Goal: Transaction & Acquisition: Purchase product/service

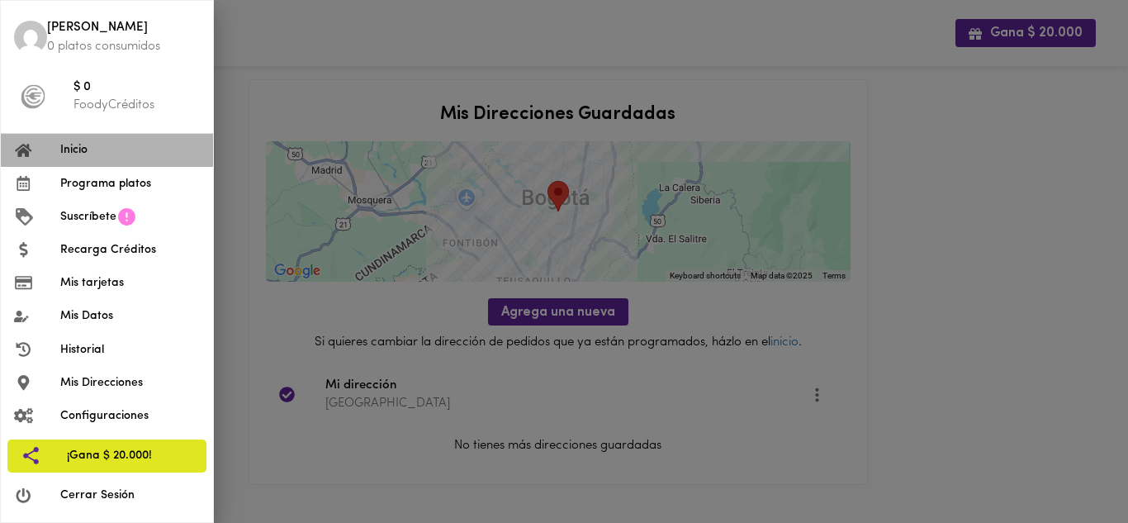
click at [75, 157] on span "Inicio" at bounding box center [130, 149] width 140 height 17
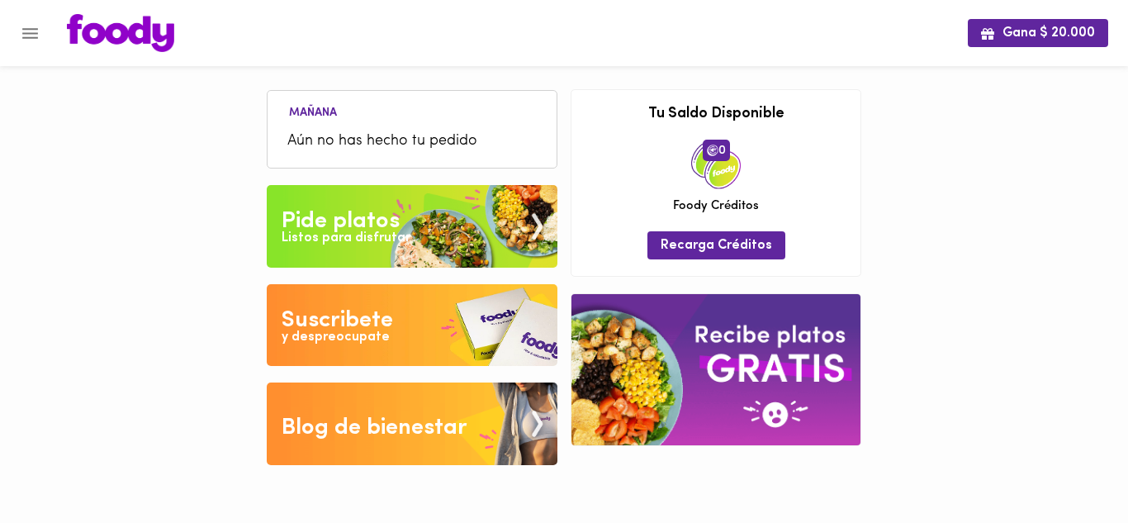
click at [697, 393] on img at bounding box center [715, 369] width 289 height 151
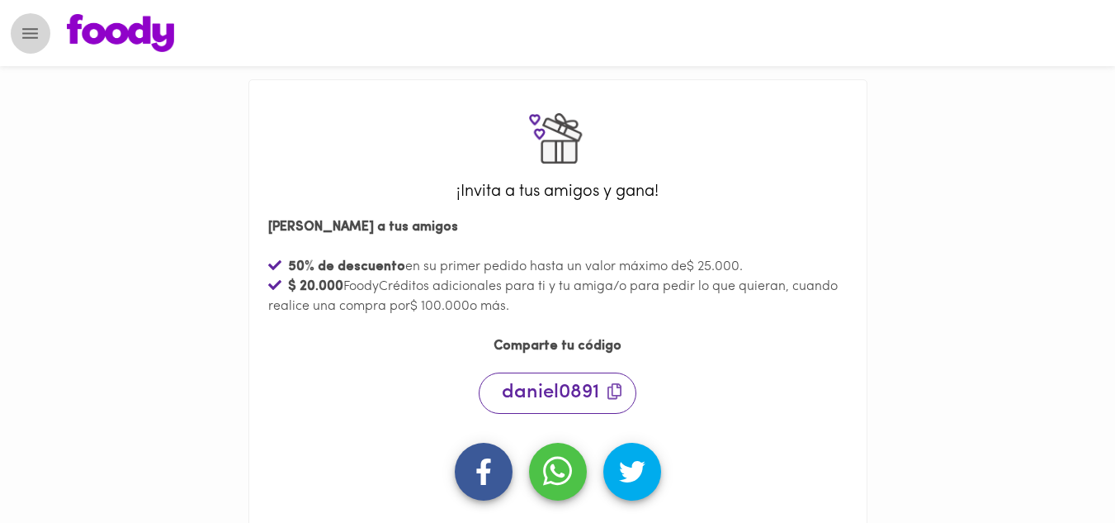
click at [30, 23] on icon "Menu" at bounding box center [30, 33] width 21 height 21
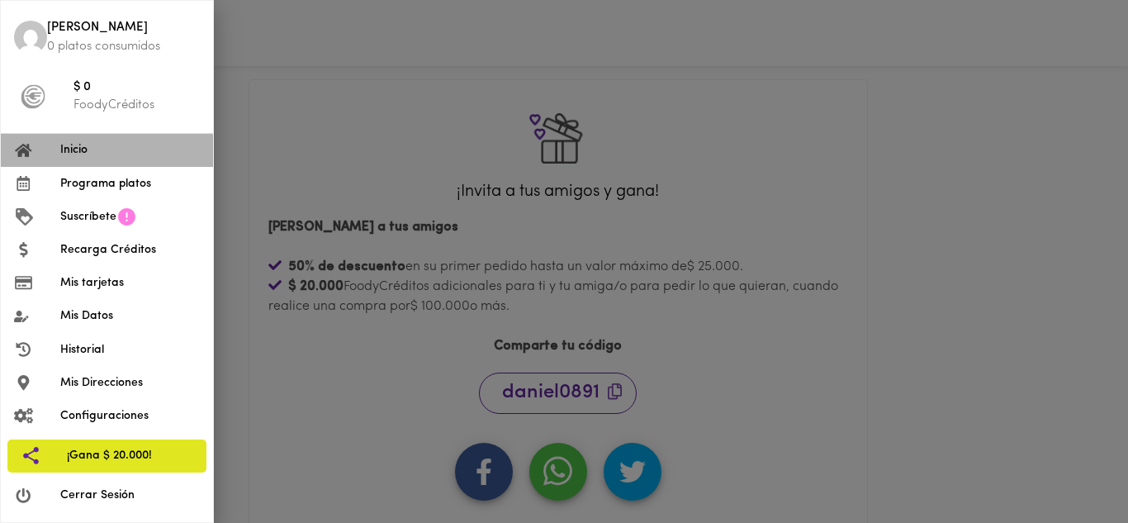
click at [67, 152] on span "Inicio" at bounding box center [130, 149] width 140 height 17
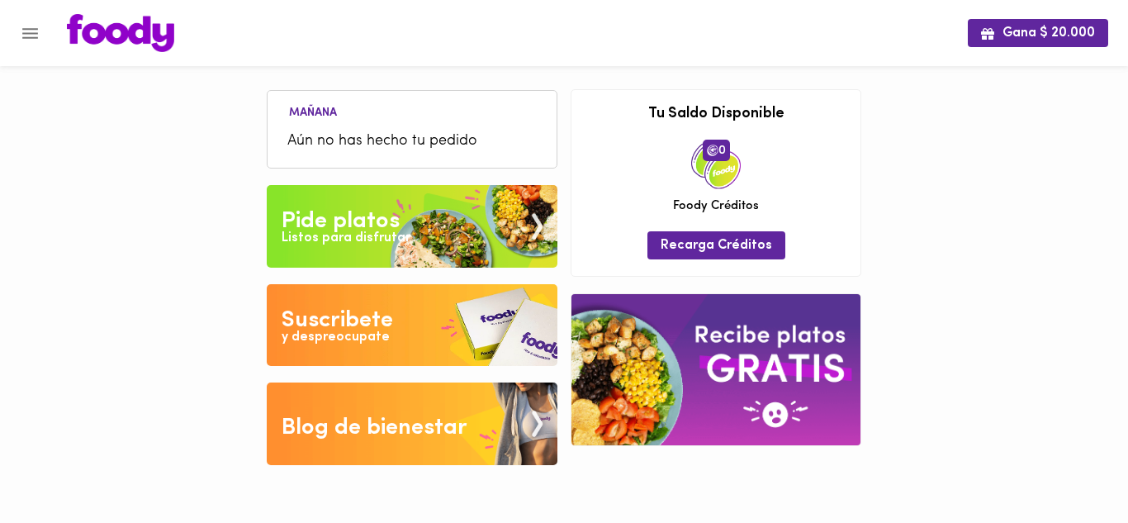
click at [333, 224] on div "Pide platos" at bounding box center [341, 221] width 118 height 33
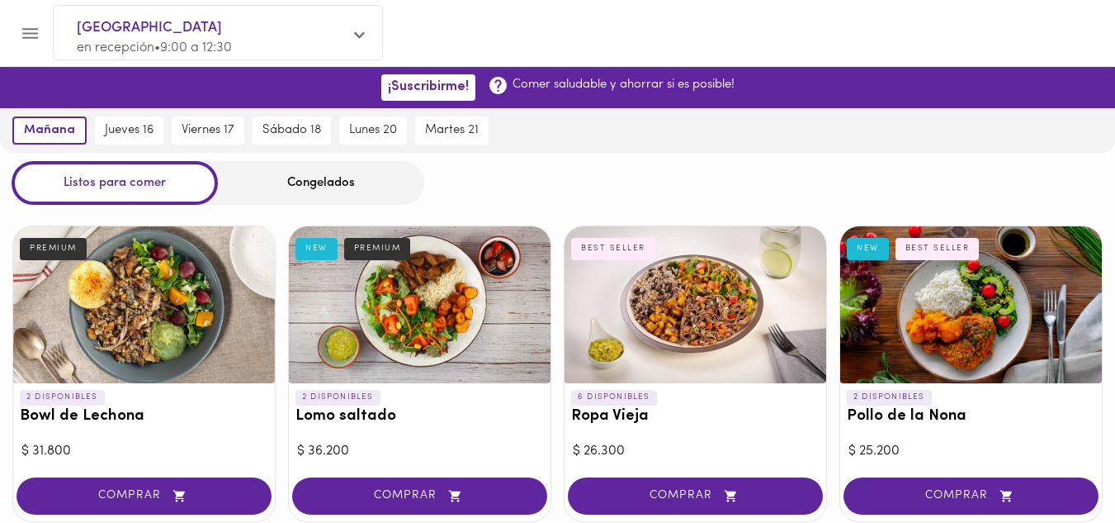
click at [320, 187] on div "Congelados" at bounding box center [321, 183] width 206 height 44
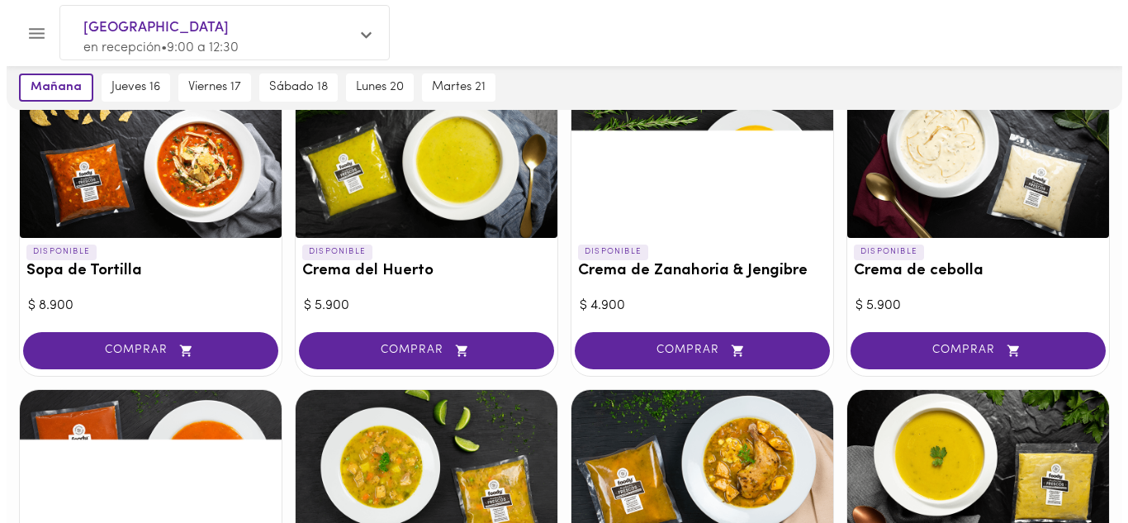
scroll to position [211, 0]
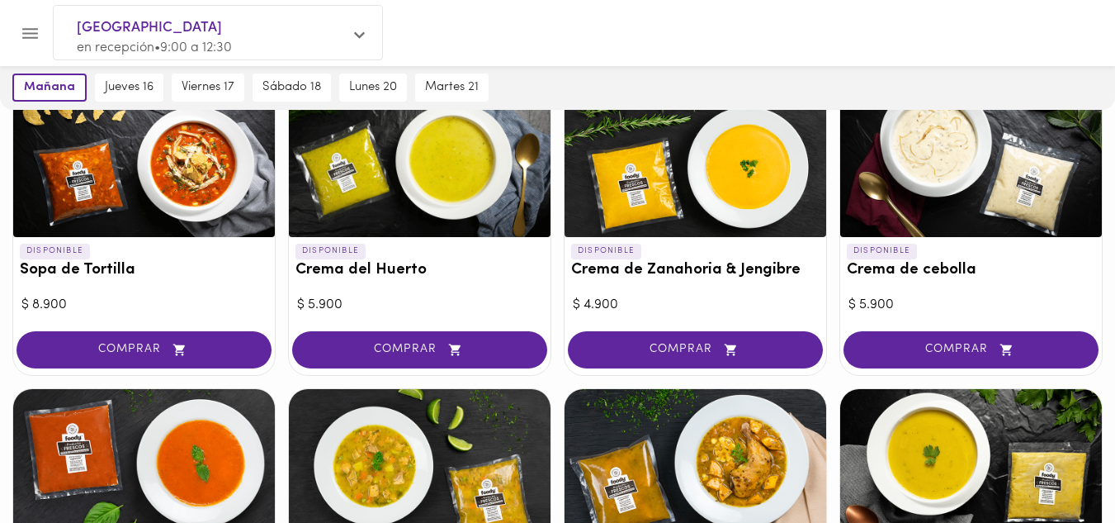
click at [628, 172] on div at bounding box center [696, 158] width 262 height 157
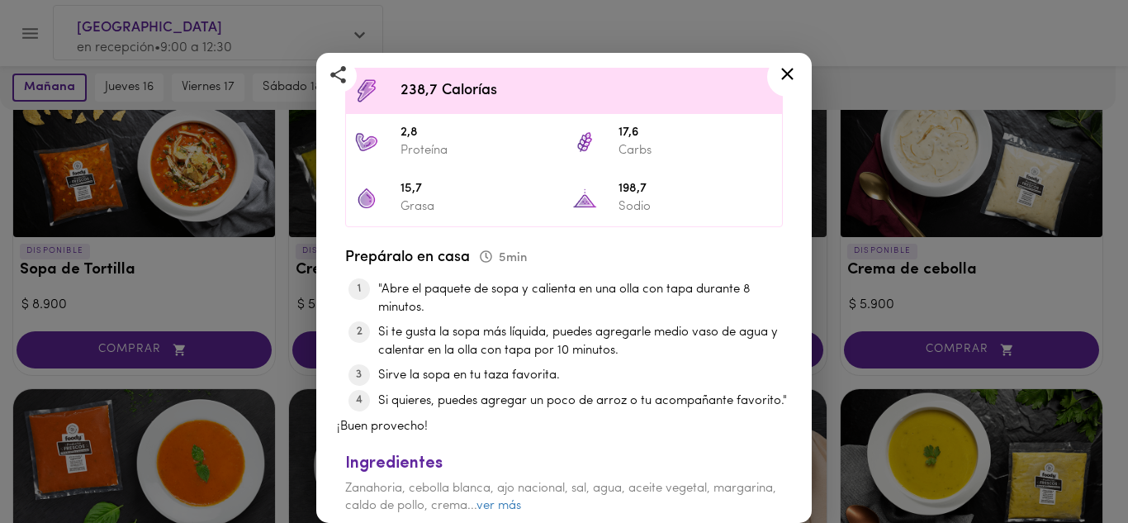
scroll to position [516, 0]
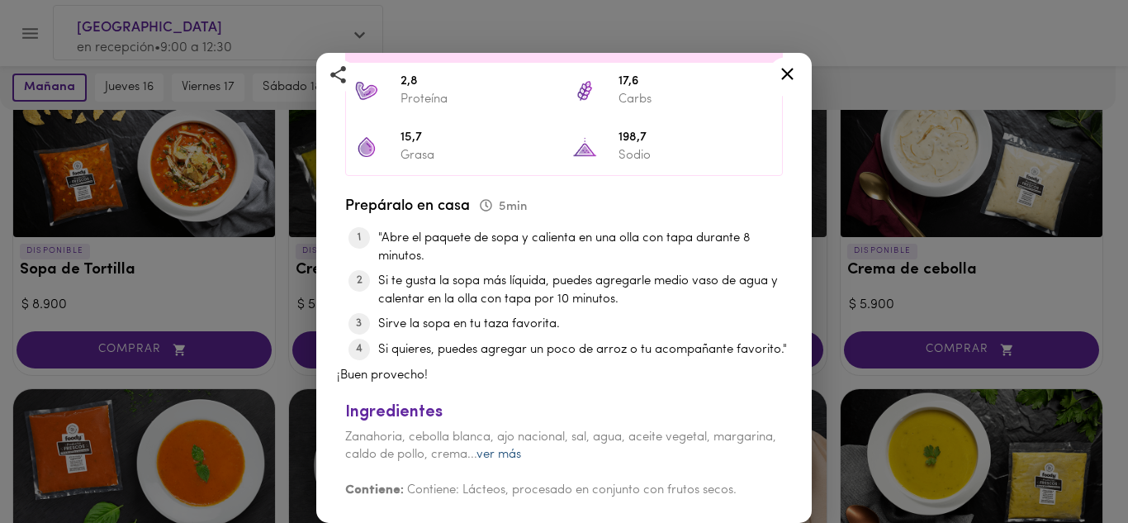
click at [521, 457] on link "ver más" at bounding box center [498, 454] width 45 height 12
click at [793, 70] on icon at bounding box center [787, 74] width 21 height 21
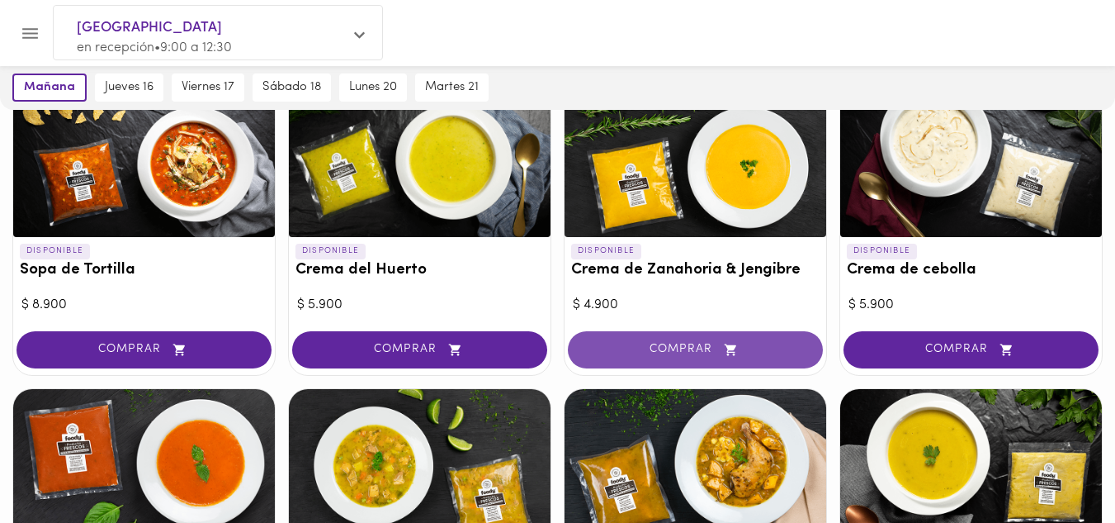
click at [704, 343] on span "COMPRAR" at bounding box center [696, 350] width 214 height 14
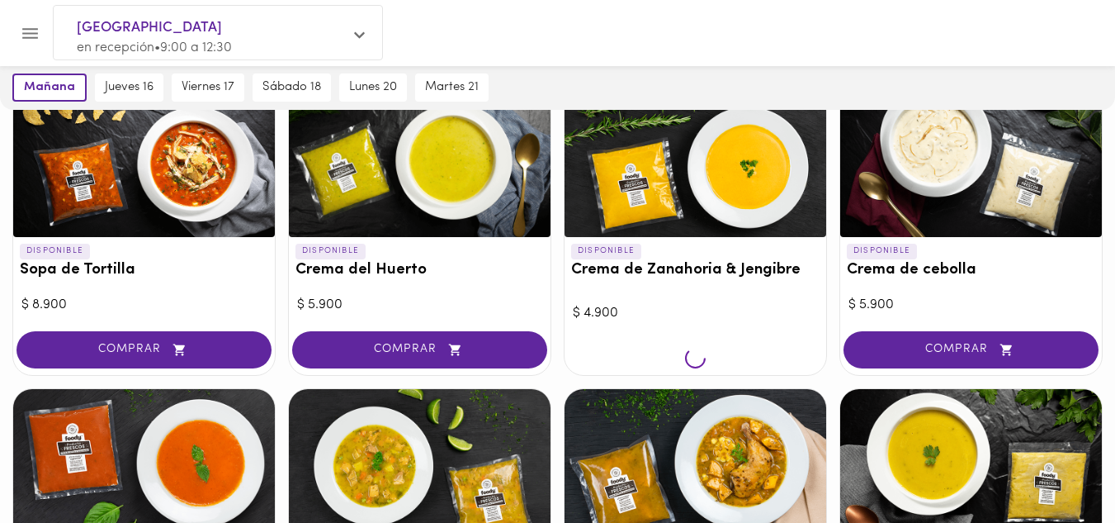
scroll to position [211, 0]
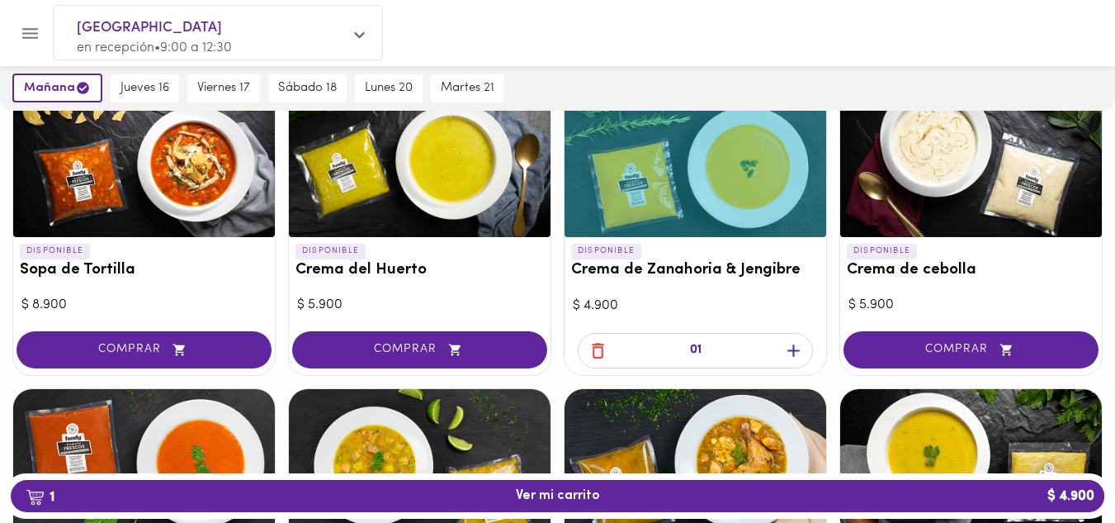
click at [789, 347] on icon "button" at bounding box center [794, 350] width 21 height 21
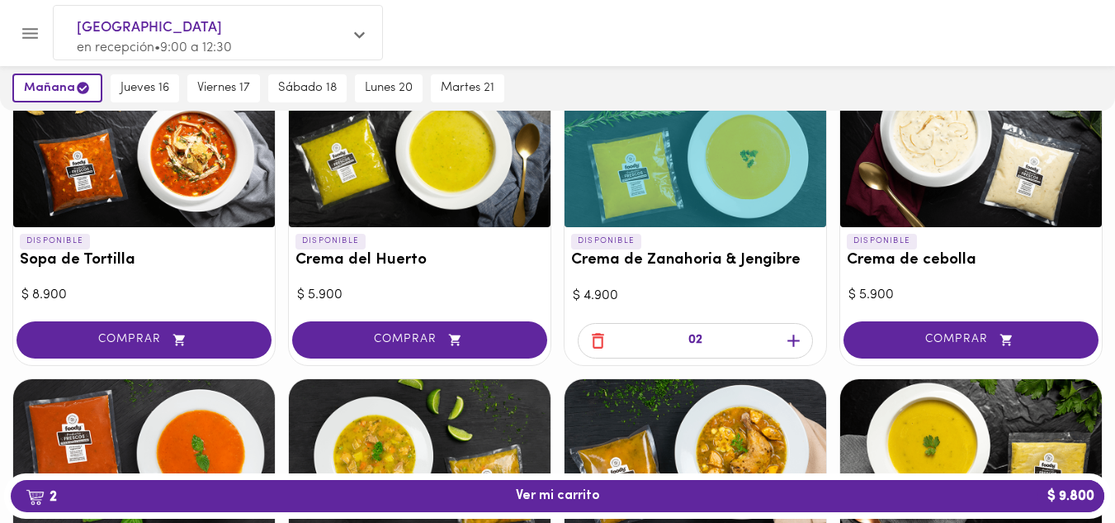
scroll to position [225, 0]
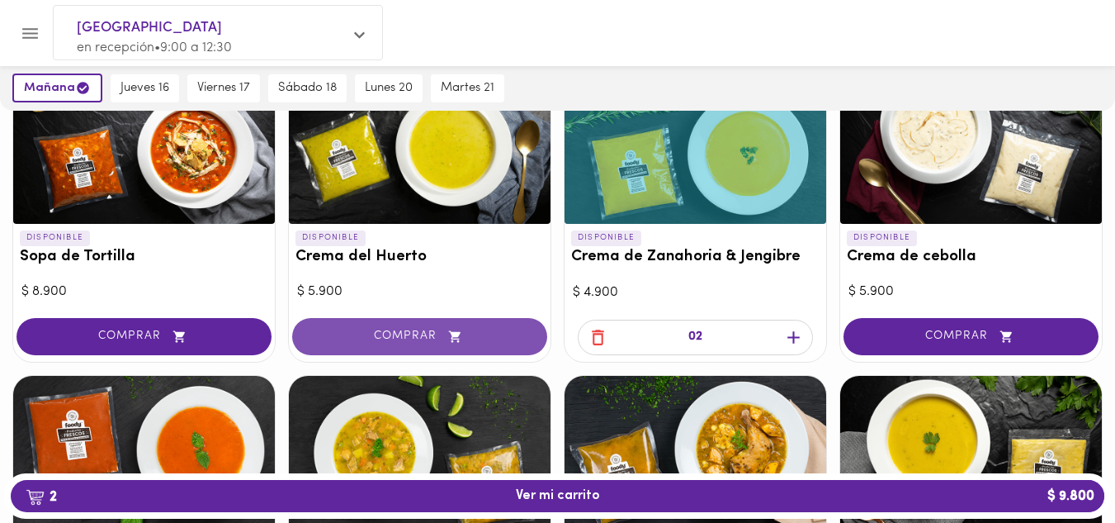
click at [400, 342] on span "COMPRAR" at bounding box center [420, 336] width 214 height 14
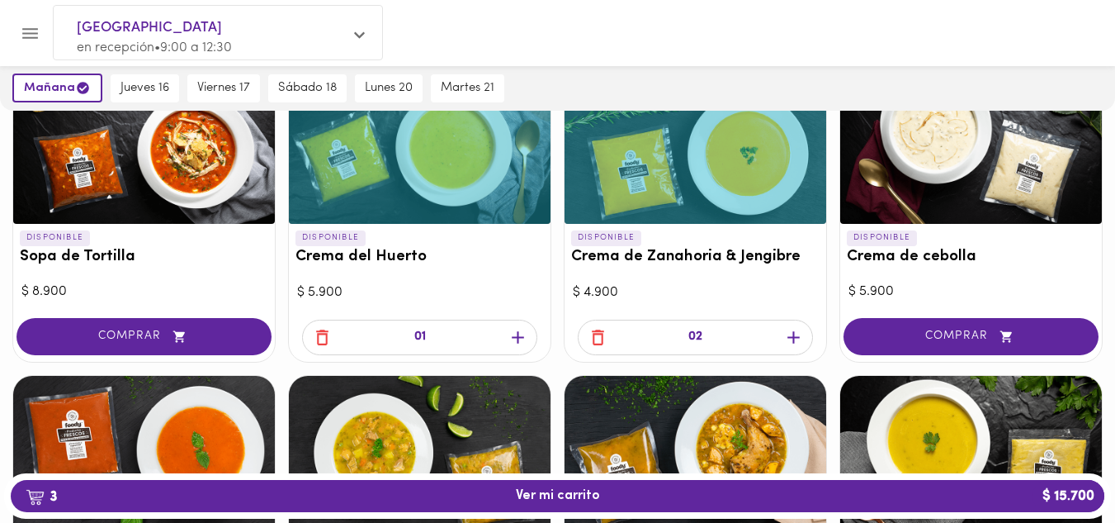
click at [518, 342] on icon "button" at bounding box center [518, 337] width 12 height 12
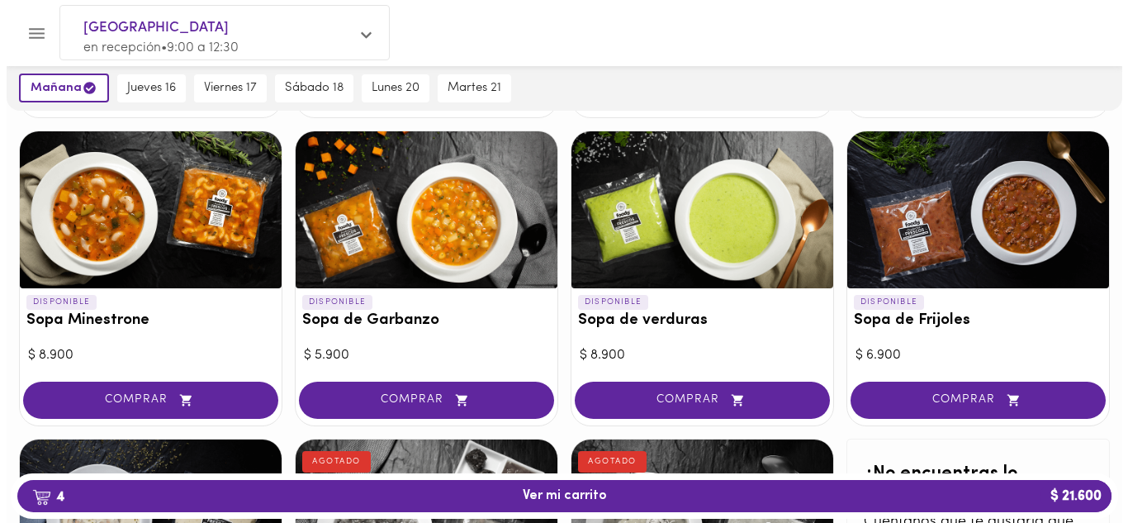
scroll to position [775, 0]
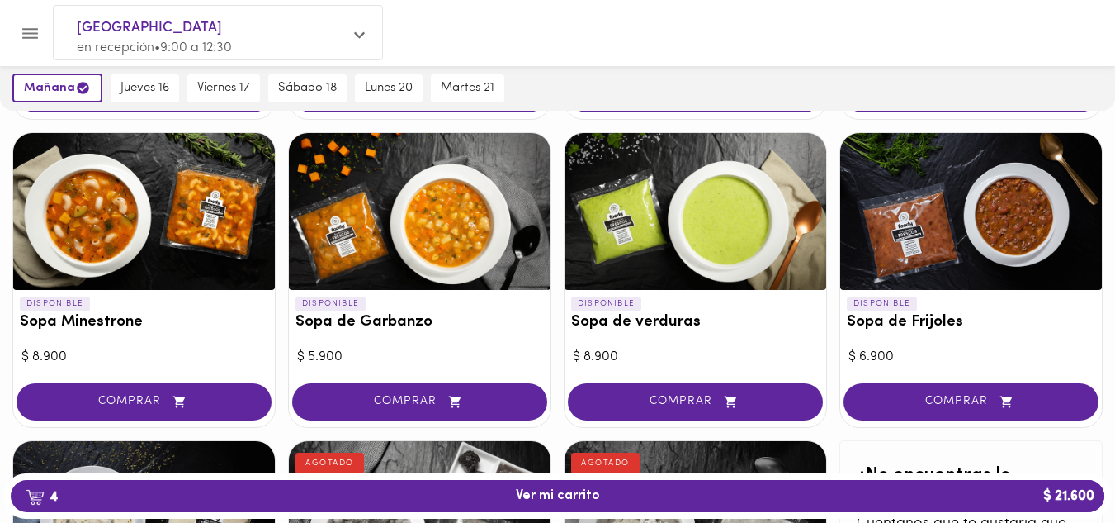
click at [709, 227] on div at bounding box center [696, 211] width 262 height 157
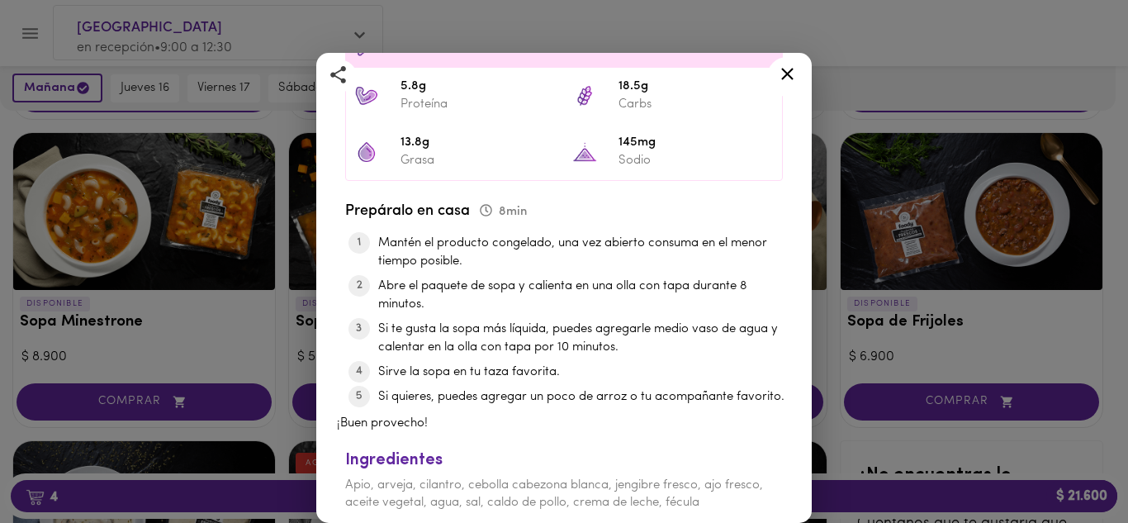
scroll to position [523, 0]
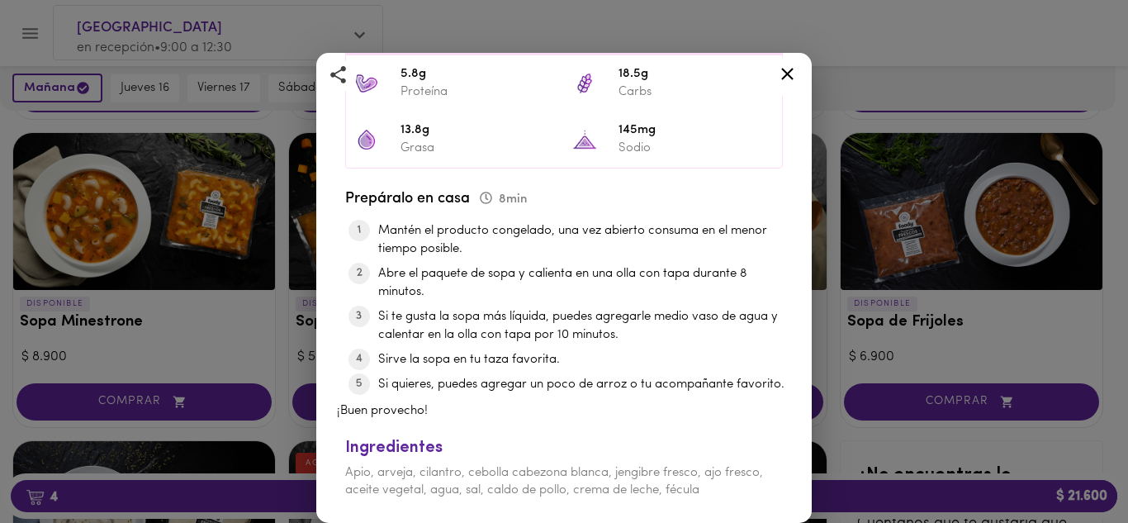
click at [793, 70] on icon at bounding box center [787, 74] width 21 height 21
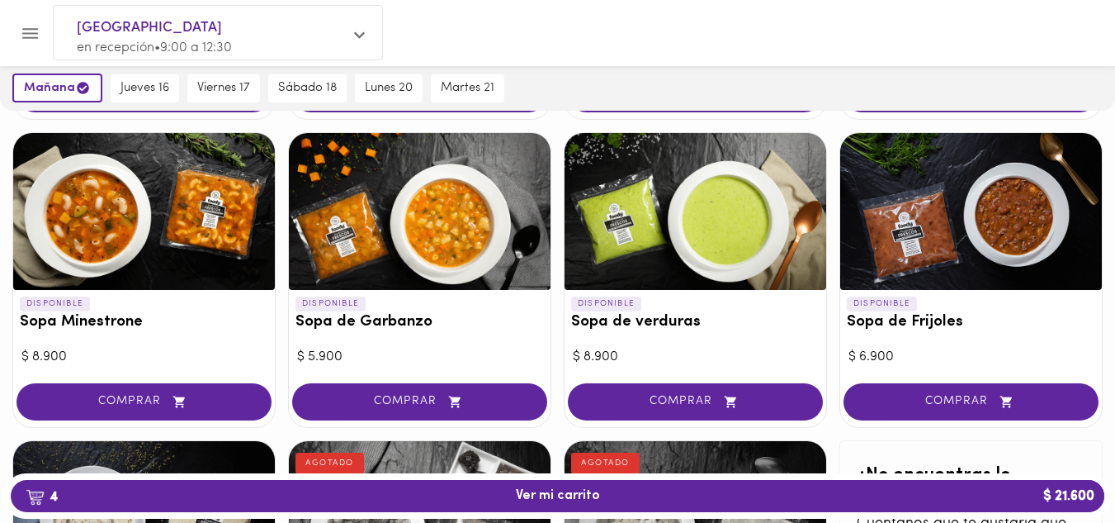
click at [451, 247] on div at bounding box center [420, 211] width 262 height 157
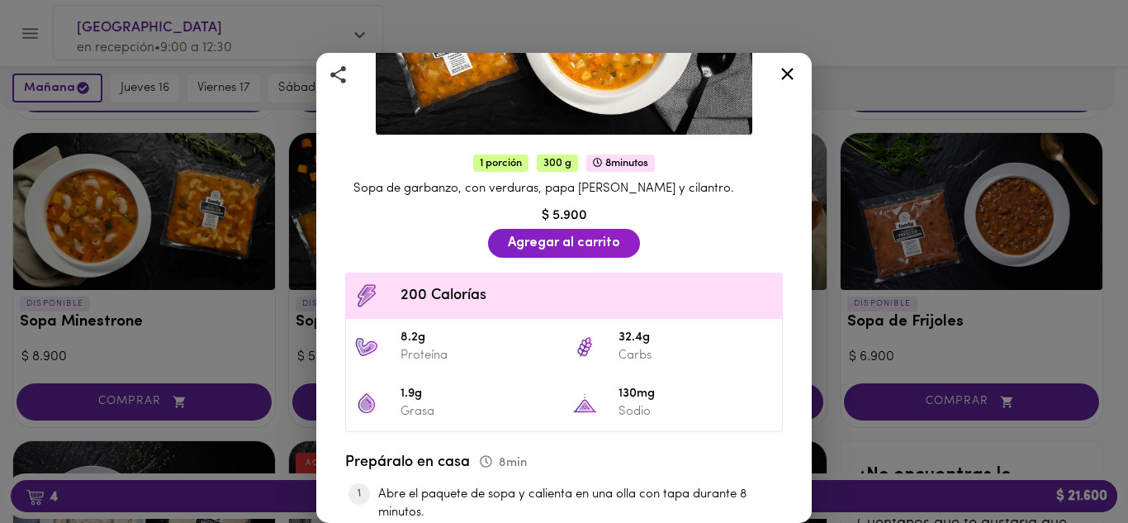
scroll to position [497, 0]
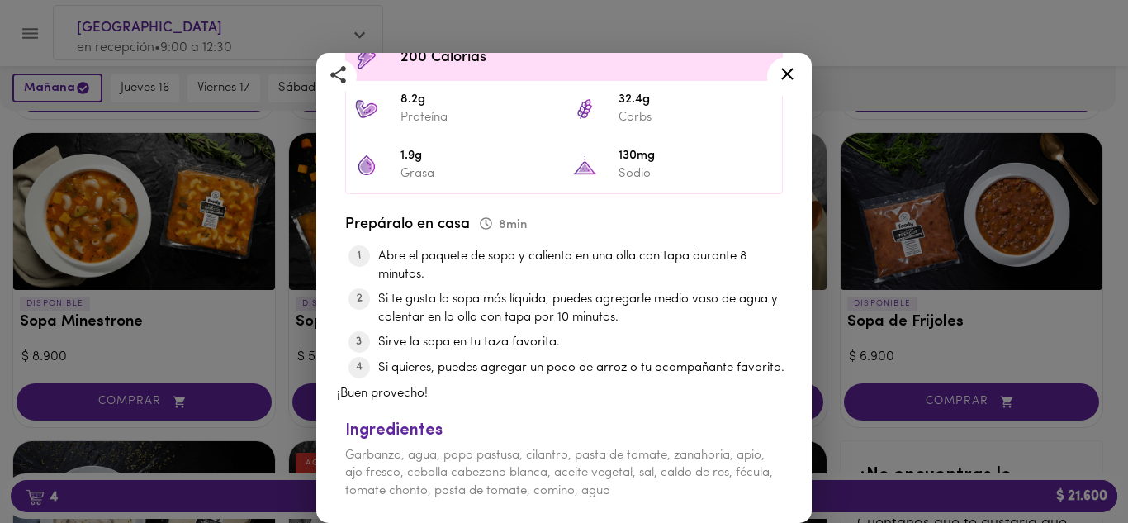
click at [793, 80] on icon at bounding box center [787, 74] width 21 height 21
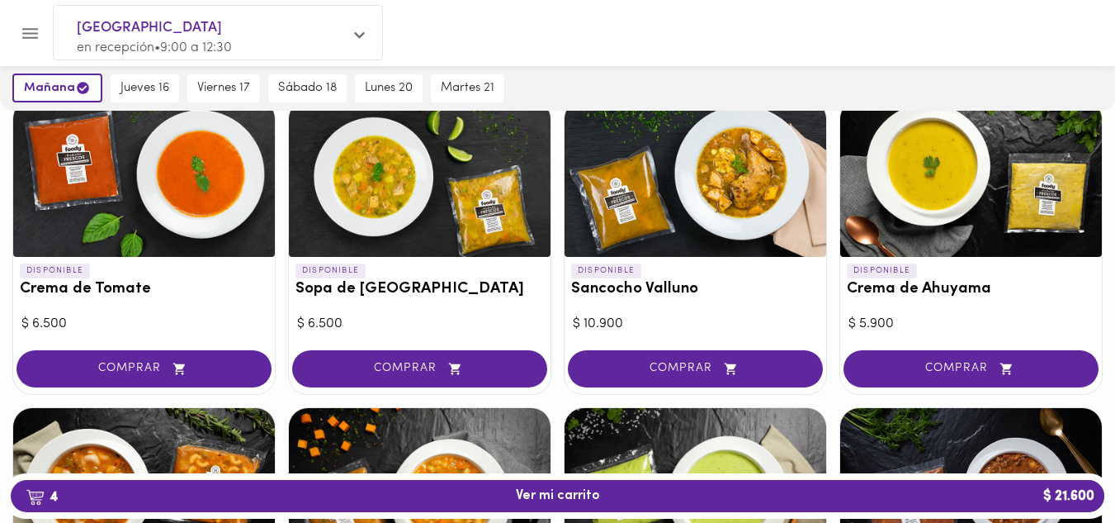
scroll to position [499, 0]
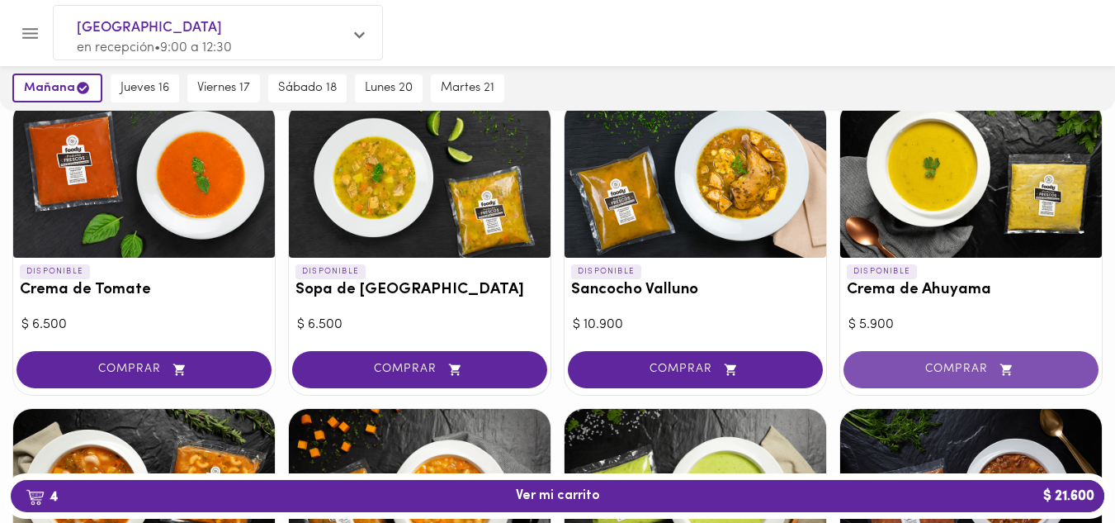
click at [921, 370] on span "COMPRAR" at bounding box center [971, 369] width 214 height 14
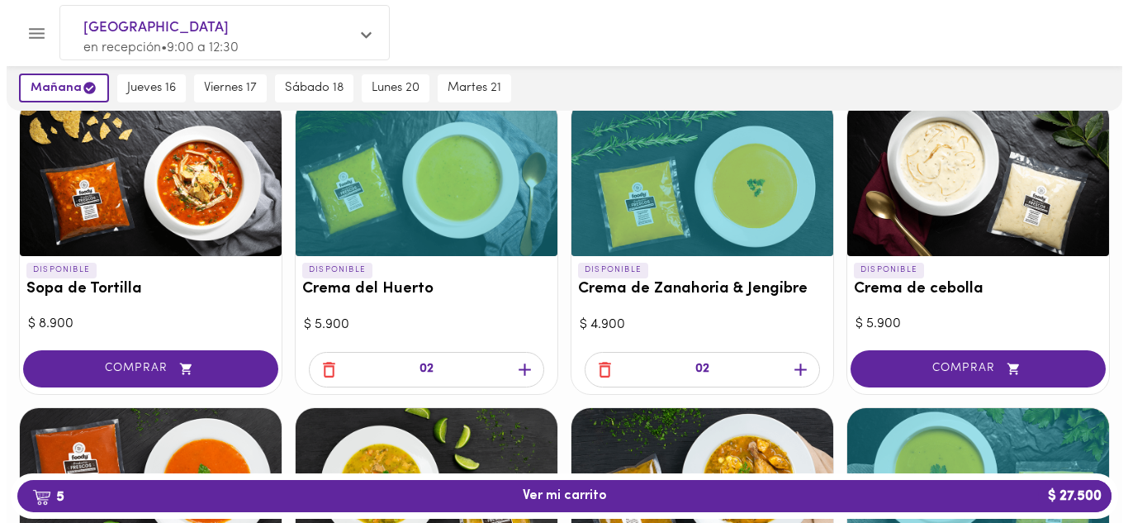
scroll to position [204, 0]
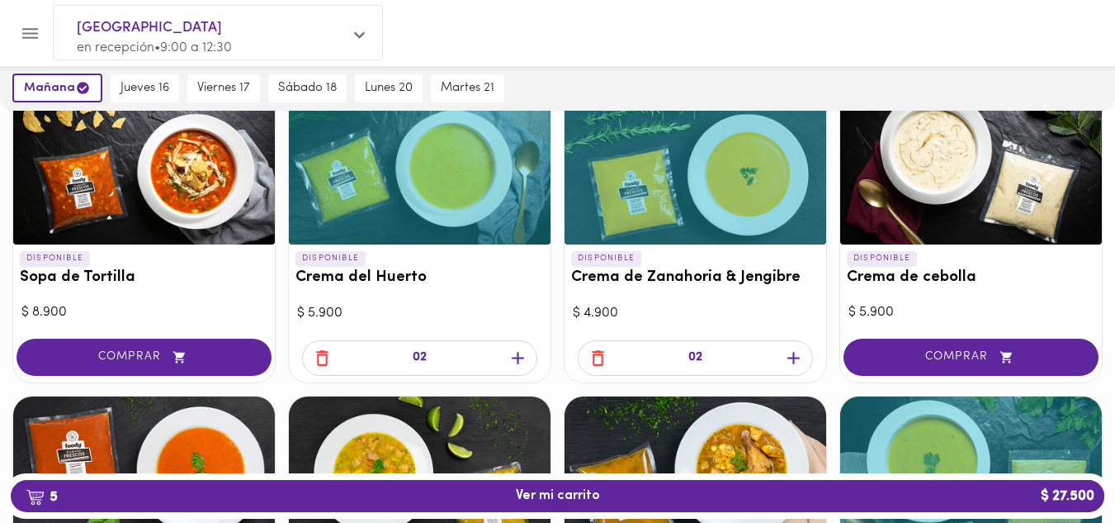
click at [126, 230] on div at bounding box center [144, 166] width 262 height 157
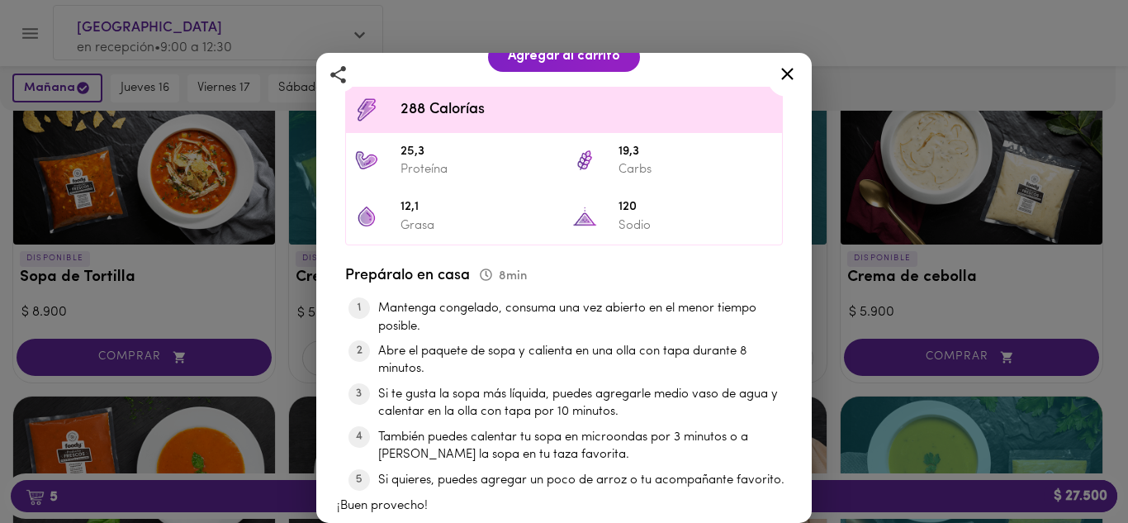
scroll to position [523, 0]
click at [951, 215] on div "Sopa de Tortilla Con Pollo Desmechado < 550 Calorías Sin lácteos Sin gluten < 3…" at bounding box center [564, 261] width 1128 height 523
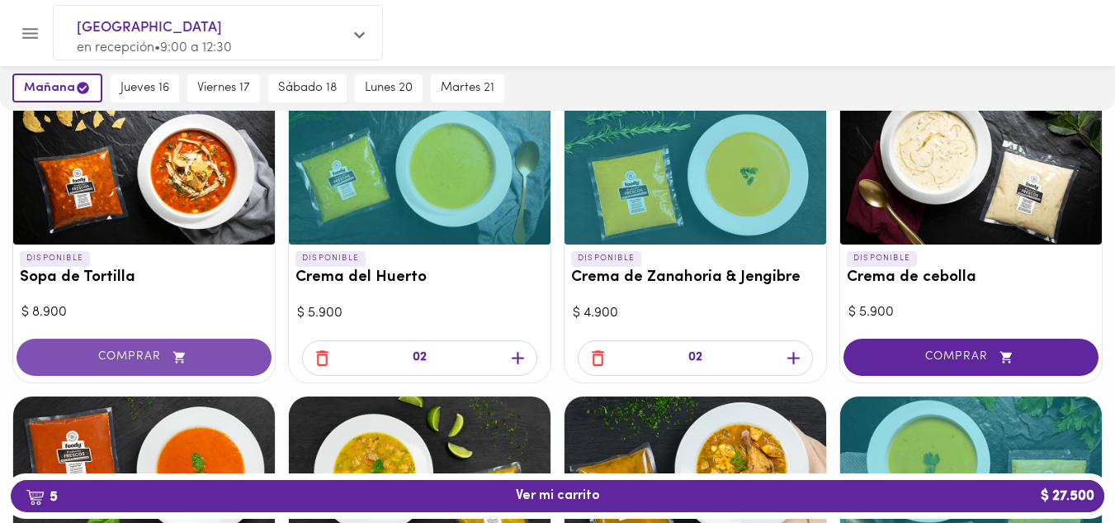
click at [170, 351] on icon "button" at bounding box center [179, 357] width 21 height 14
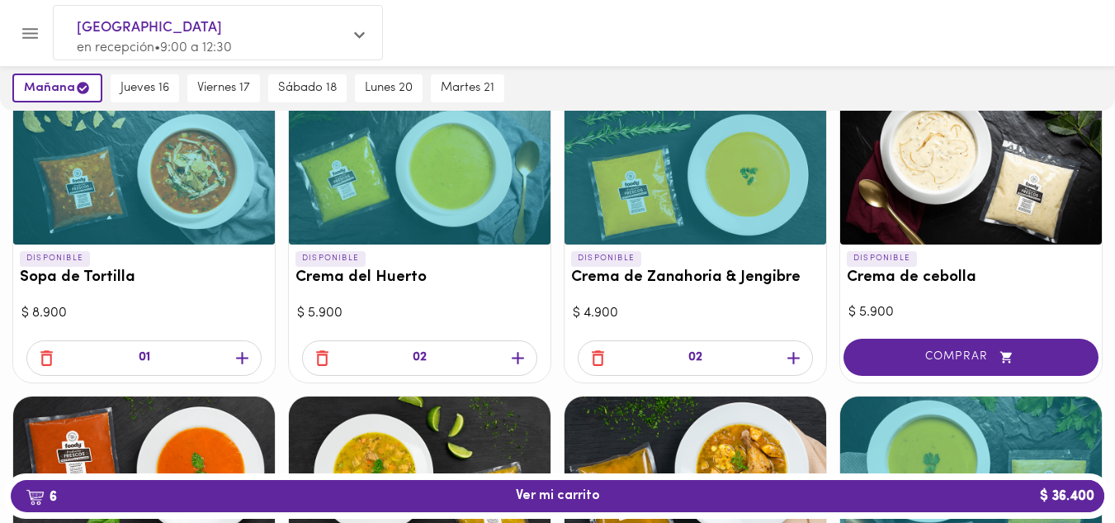
click at [238, 350] on icon "button" at bounding box center [242, 358] width 21 height 21
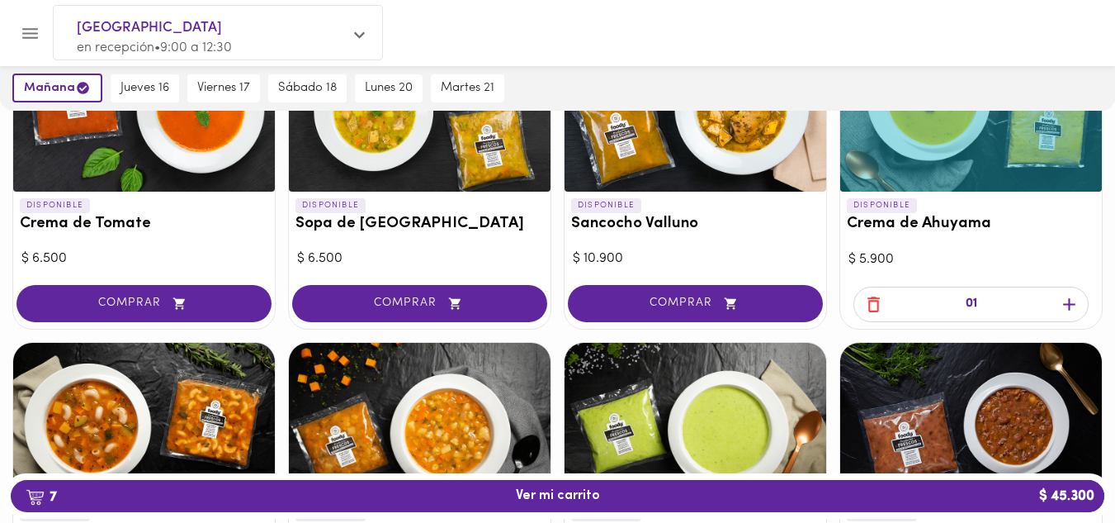
scroll to position [562, 0]
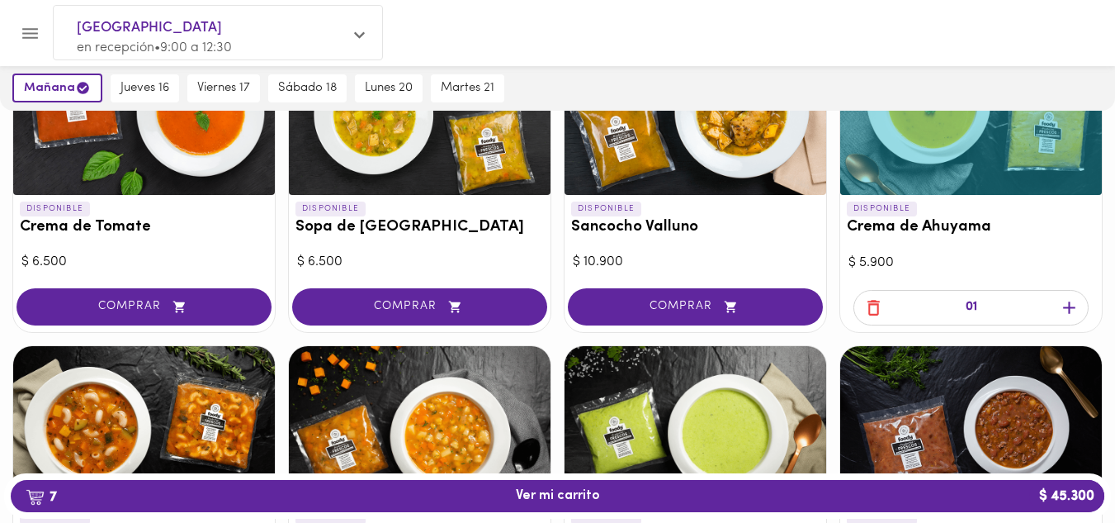
click at [1074, 305] on icon "button" at bounding box center [1069, 307] width 21 height 21
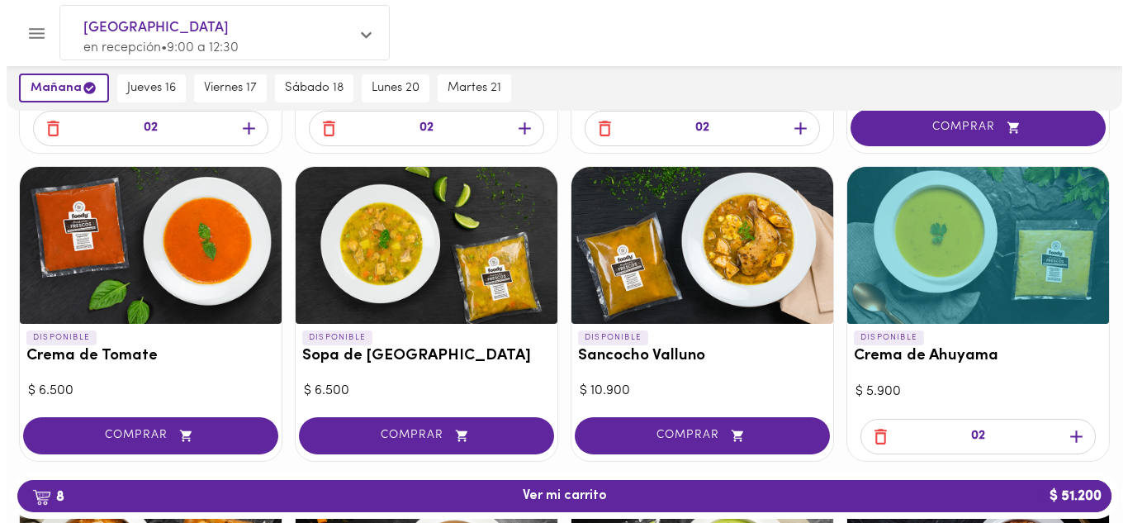
scroll to position [420, 0]
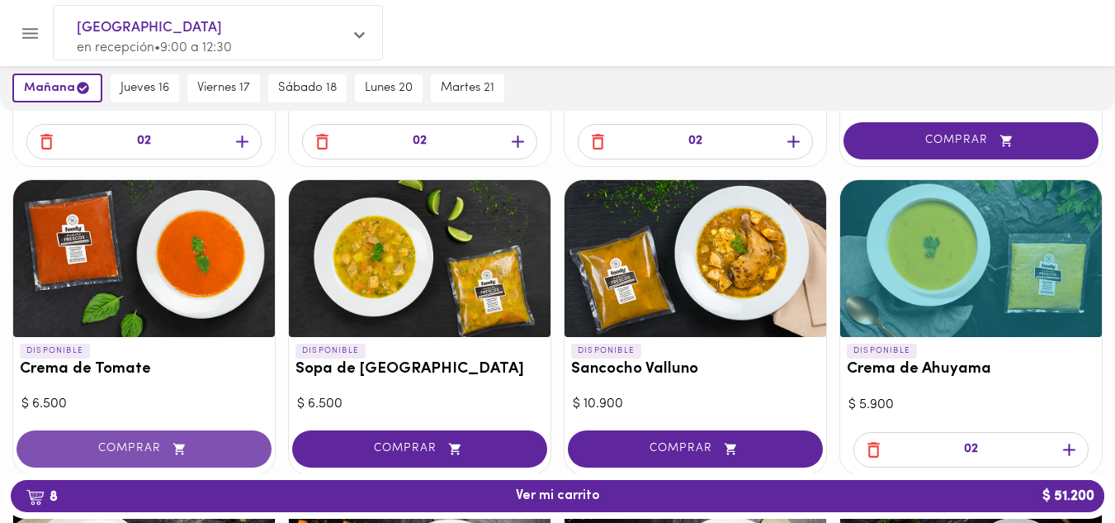
click at [214, 452] on span "COMPRAR" at bounding box center [144, 449] width 214 height 14
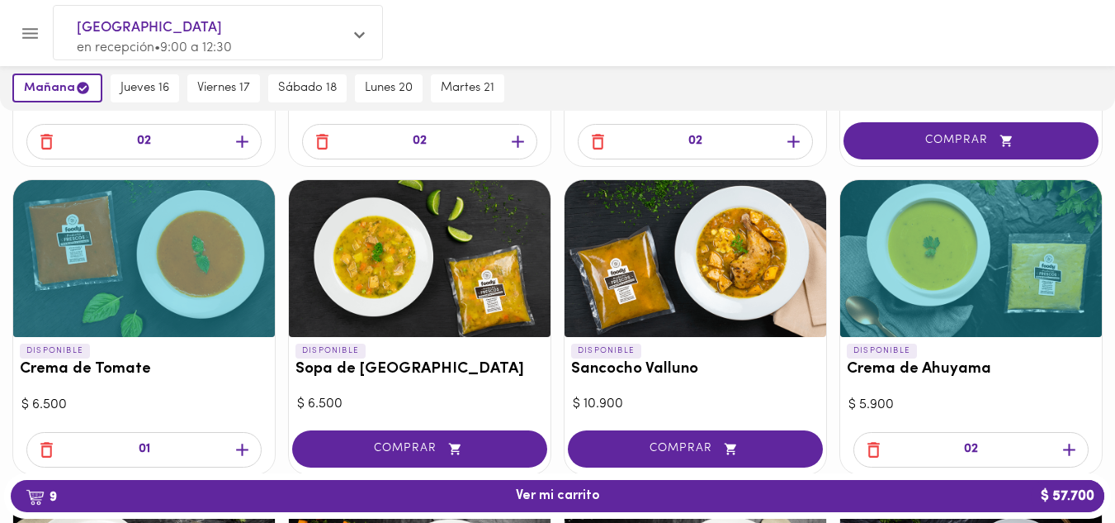
click at [239, 447] on icon "button" at bounding box center [242, 449] width 21 height 21
click at [296, 494] on span "10 Ver mi carrito $ 64.200" at bounding box center [558, 496] width 1068 height 16
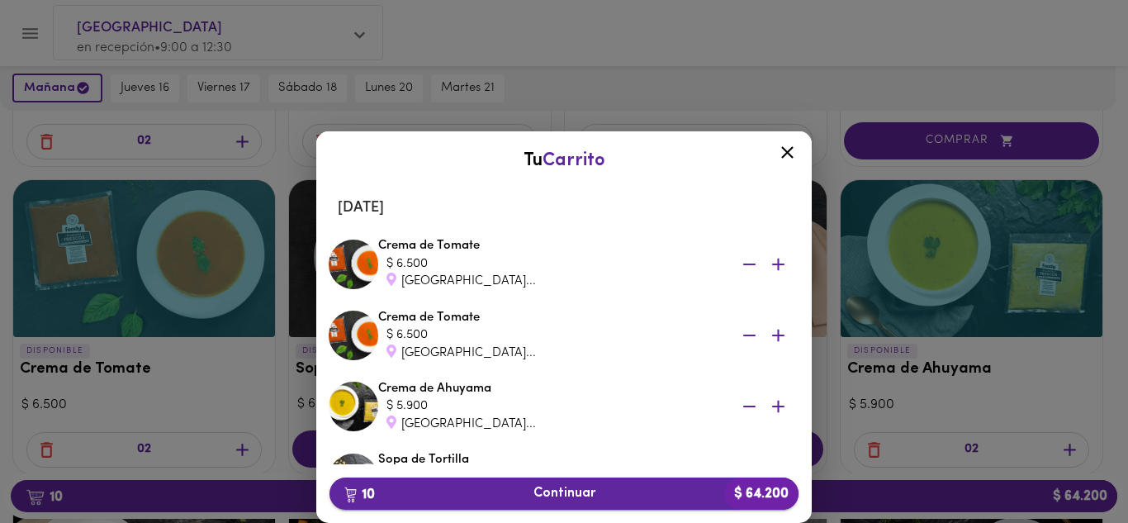
click at [481, 484] on button "10 Continuar $ 64.200" at bounding box center [563, 493] width 469 height 32
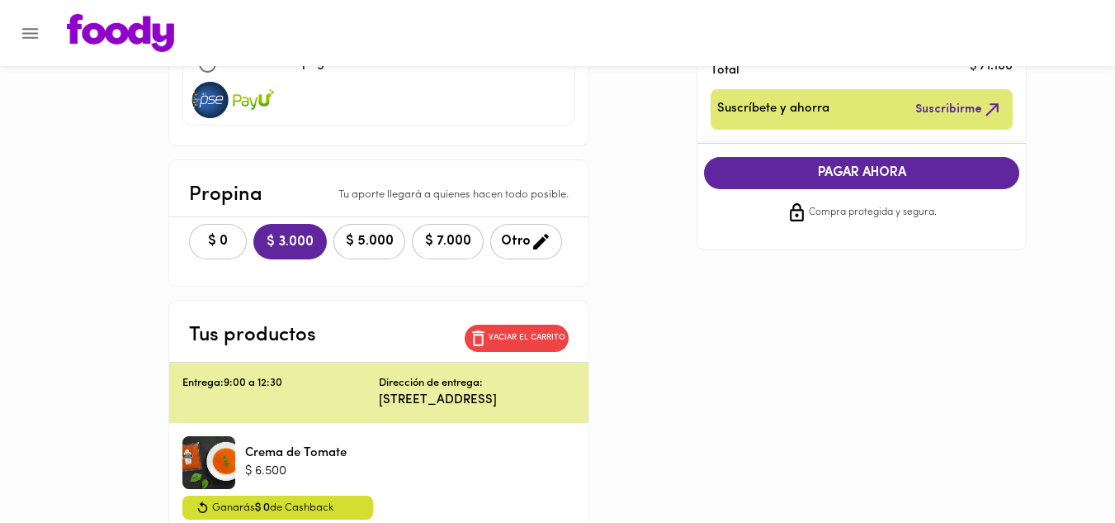
scroll to position [259, 0]
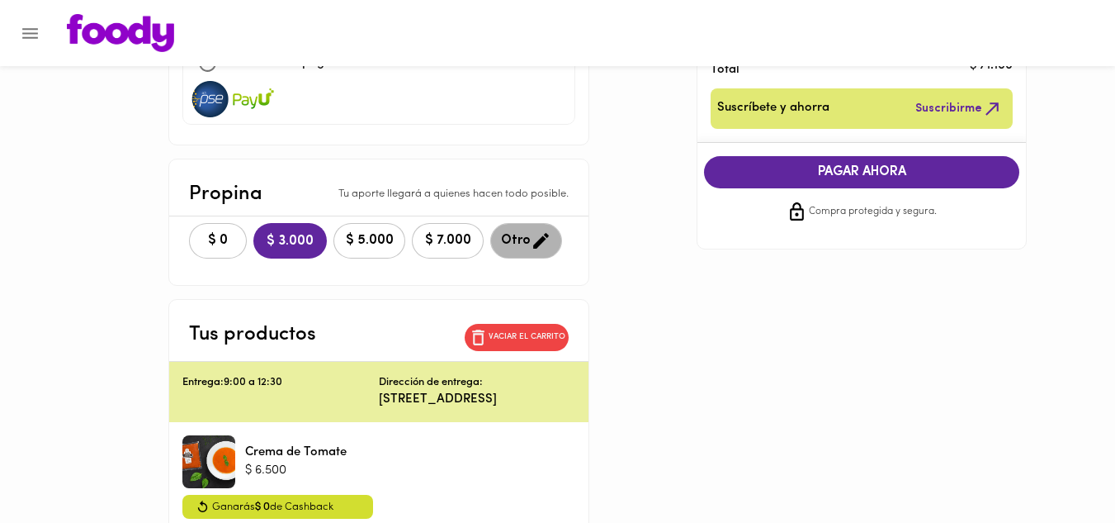
click at [511, 239] on span "Otro" at bounding box center [526, 240] width 50 height 21
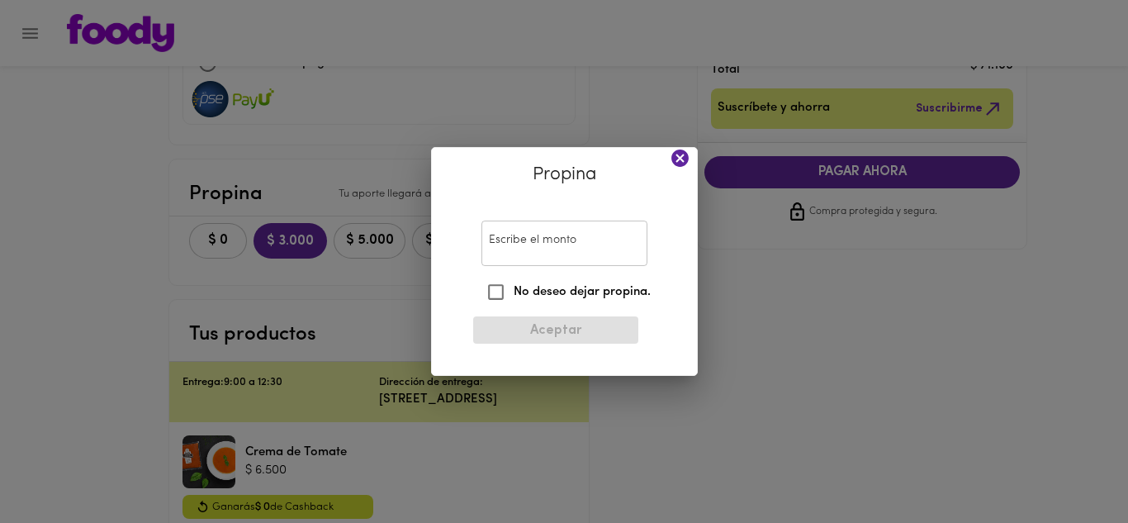
click at [528, 244] on input "Escribe el monto" at bounding box center [564, 242] width 166 height 45
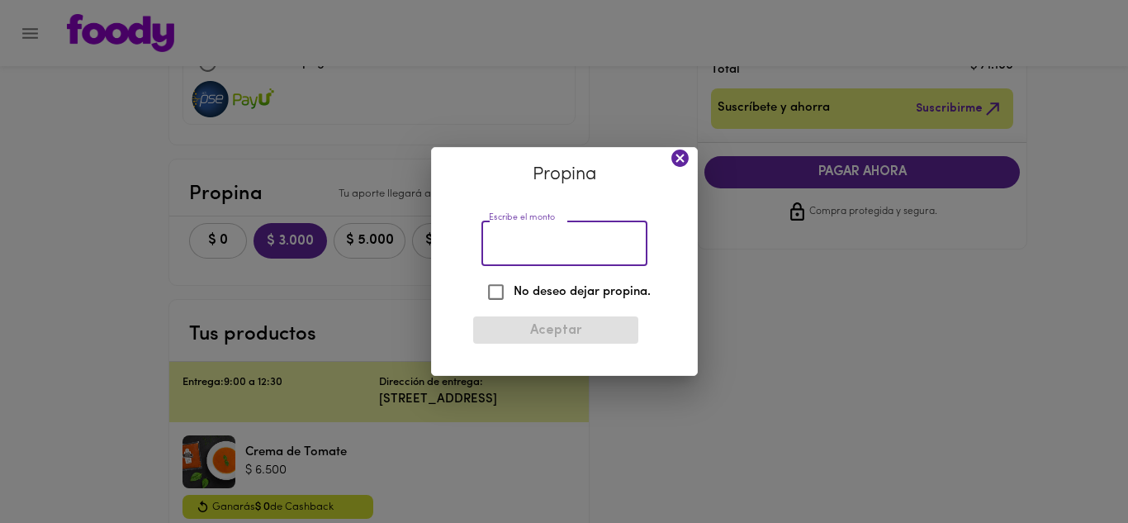
type input "0"
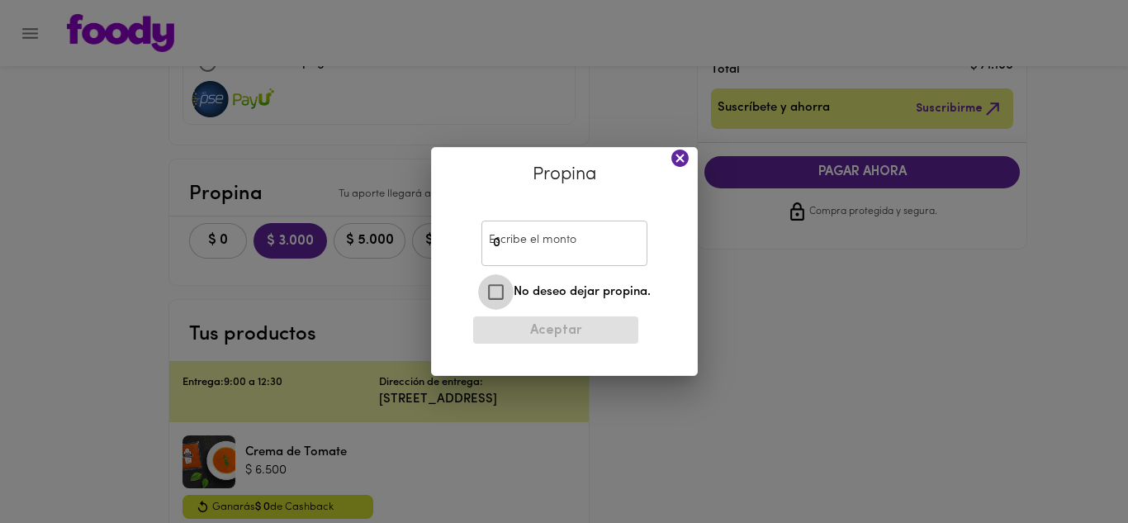
click at [500, 295] on input "No deseo dejar propina." at bounding box center [496, 292] width 36 height 36
checkbox input "true"
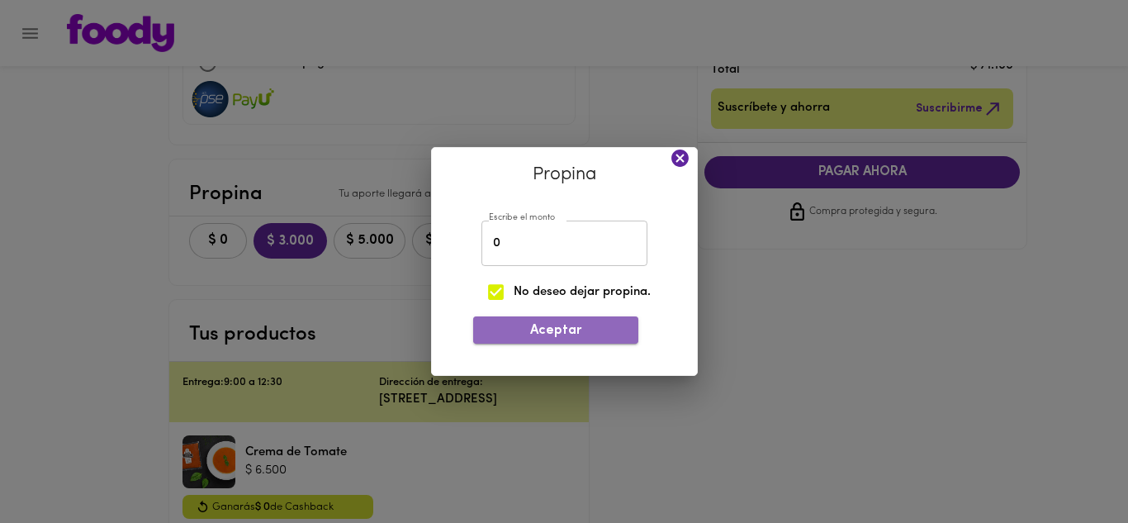
click at [554, 324] on span "Aceptar" at bounding box center [555, 331] width 139 height 16
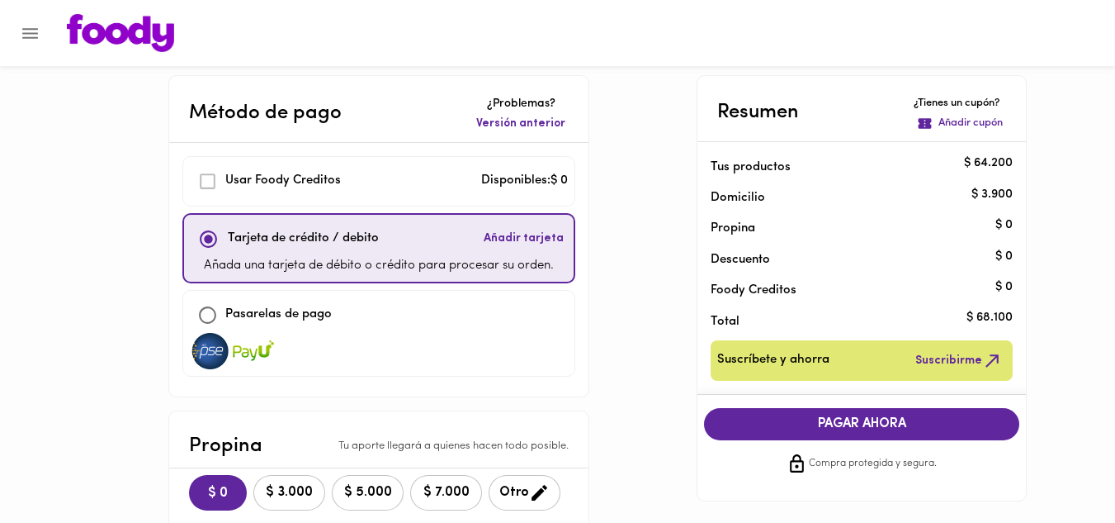
scroll to position [0, 0]
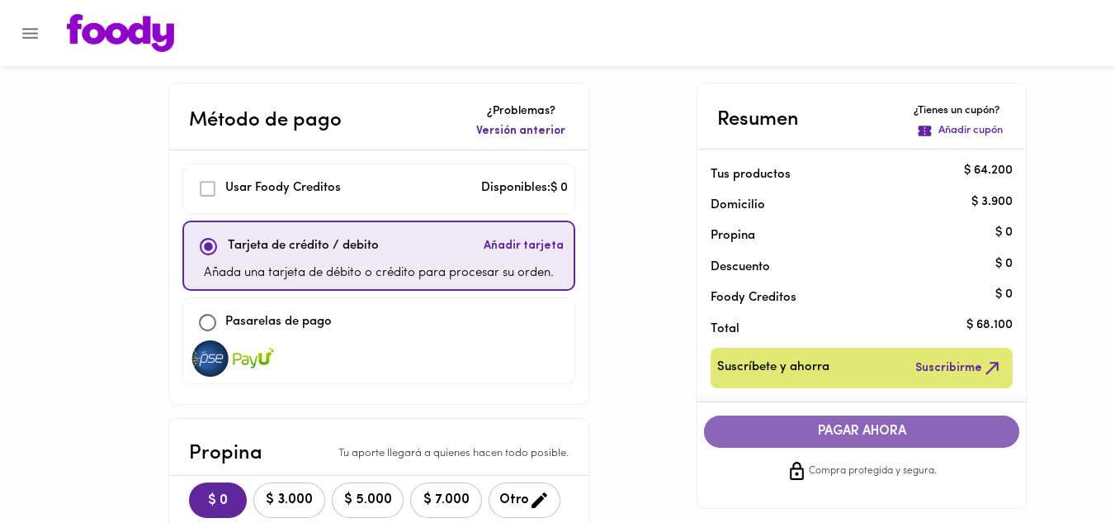
click at [875, 425] on span "PAGAR AHORA" at bounding box center [862, 432] width 282 height 16
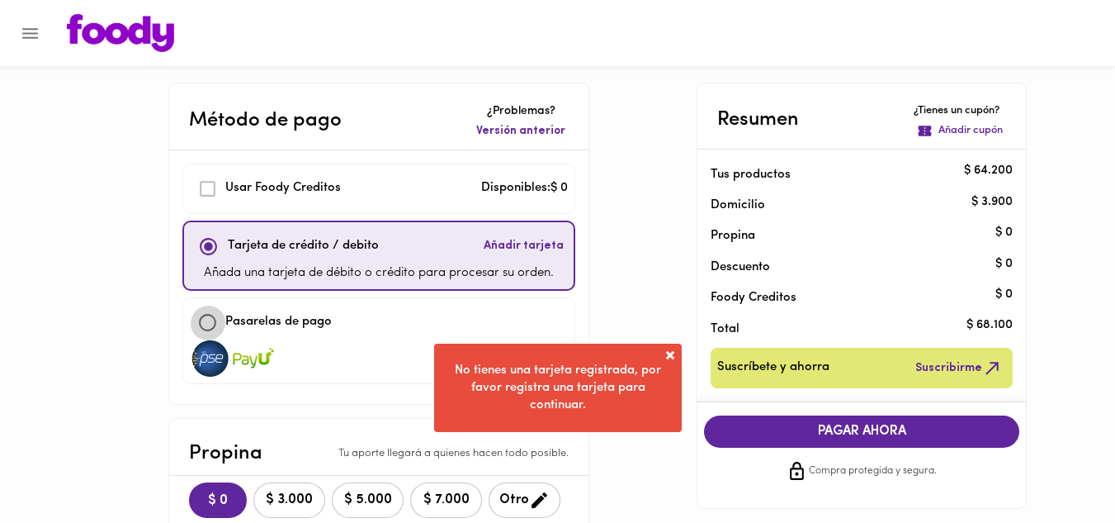
click at [217, 330] on input "checkbox" at bounding box center [208, 323] width 36 height 36
checkbox input "true"
checkbox input "false"
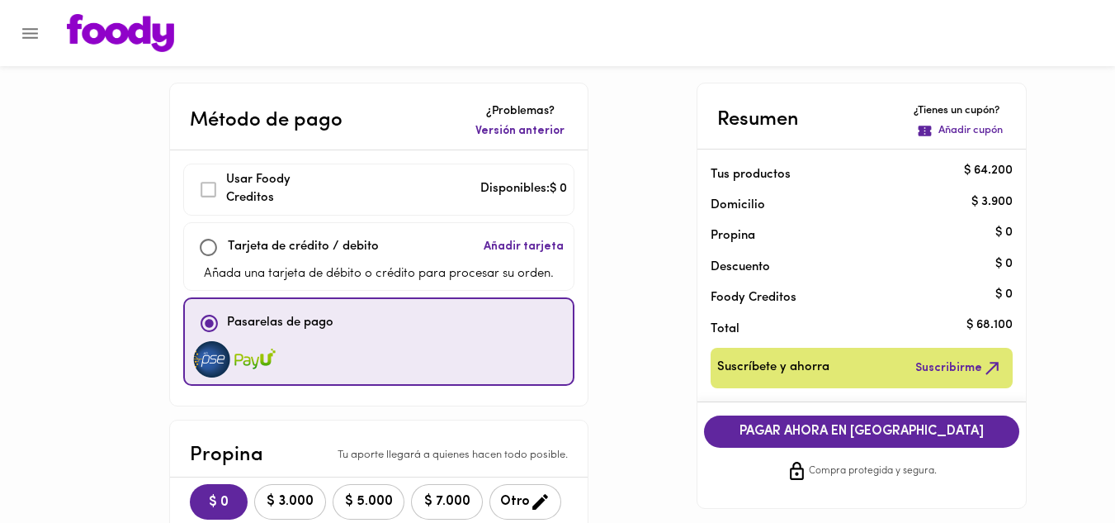
click at [859, 434] on span "PAGAR AHORA EN [GEOGRAPHIC_DATA]" at bounding box center [862, 432] width 282 height 16
